Goal: Task Accomplishment & Management: Manage account settings

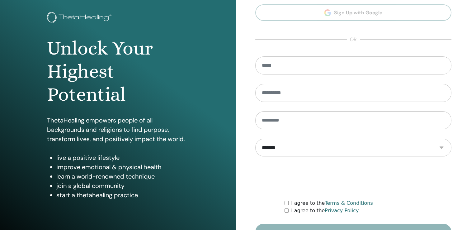
scroll to position [69, 0]
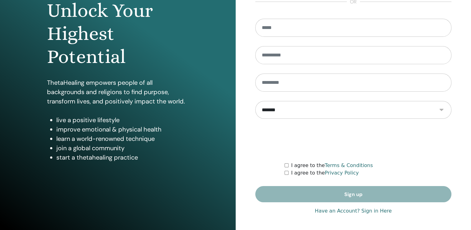
type input "**********"
click at [378, 213] on link "Have an Account? Sign in Here" at bounding box center [353, 210] width 77 height 7
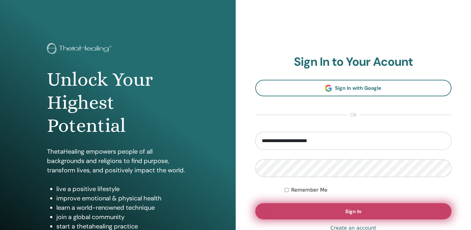
click at [355, 211] on span "Sign In" at bounding box center [353, 211] width 16 height 7
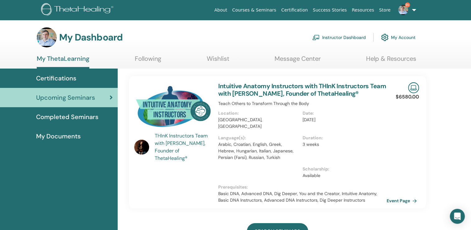
click at [331, 36] on link "Instructor Dashboard" at bounding box center [339, 38] width 54 height 14
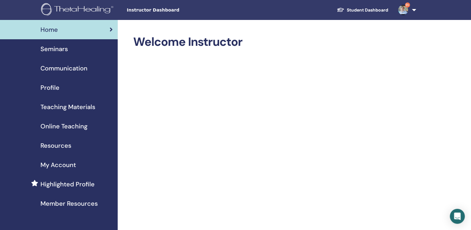
click at [43, 47] on span "Seminars" at bounding box center [53, 48] width 27 height 9
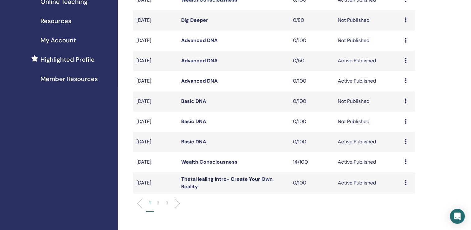
scroll to position [218, 0]
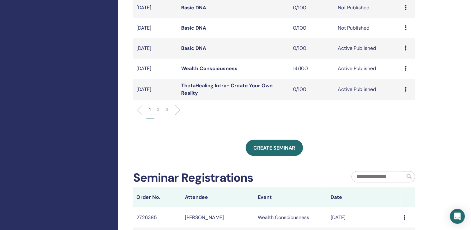
click at [159, 110] on p "2" at bounding box center [158, 109] width 2 height 7
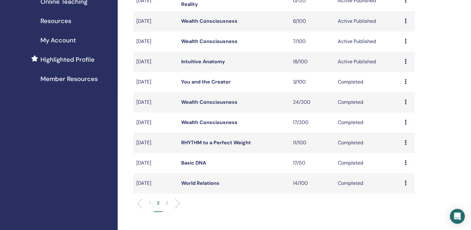
scroll to position [62, 0]
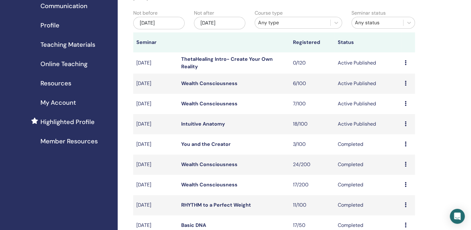
click at [208, 103] on link "Wealth Consciousness" at bounding box center [209, 103] width 56 height 7
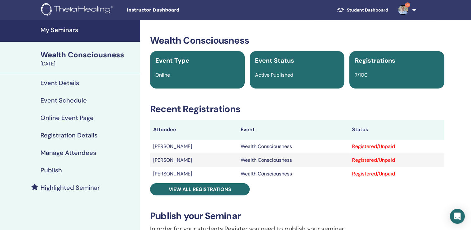
click at [55, 100] on h4 "Event Schedule" at bounding box center [63, 100] width 46 height 7
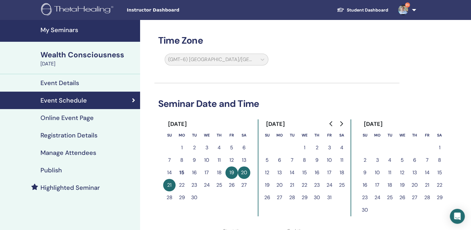
scroll to position [93, 0]
